Goal: Check status: Check status

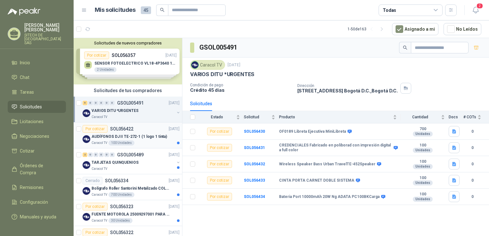
click at [123, 130] on p "SOL056422" at bounding box center [121, 129] width 23 height 4
